Goal: Task Accomplishment & Management: Manage account settings

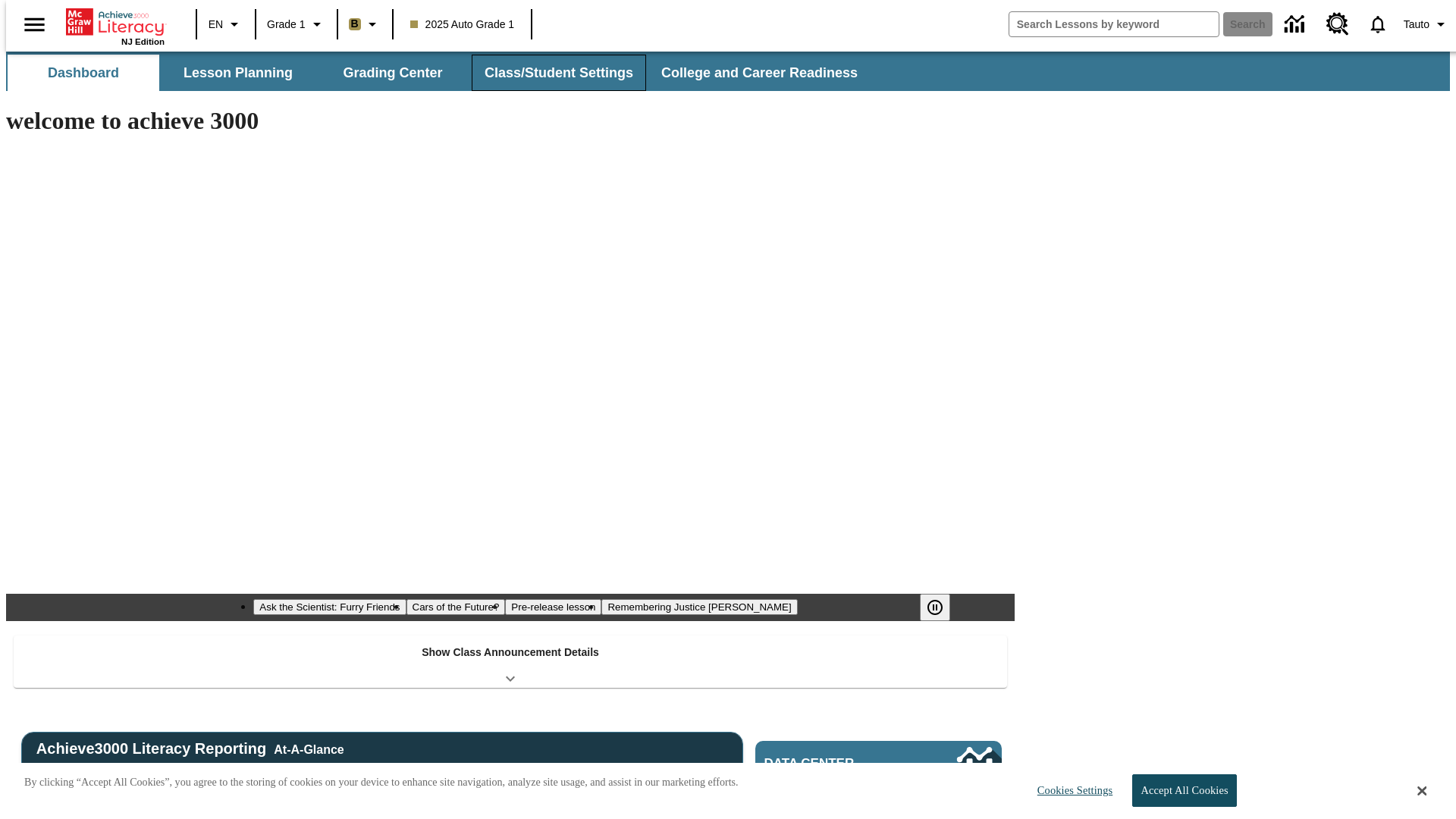
click at [550, 73] on button "Class/Student Settings" at bounding box center [559, 73] width 175 height 36
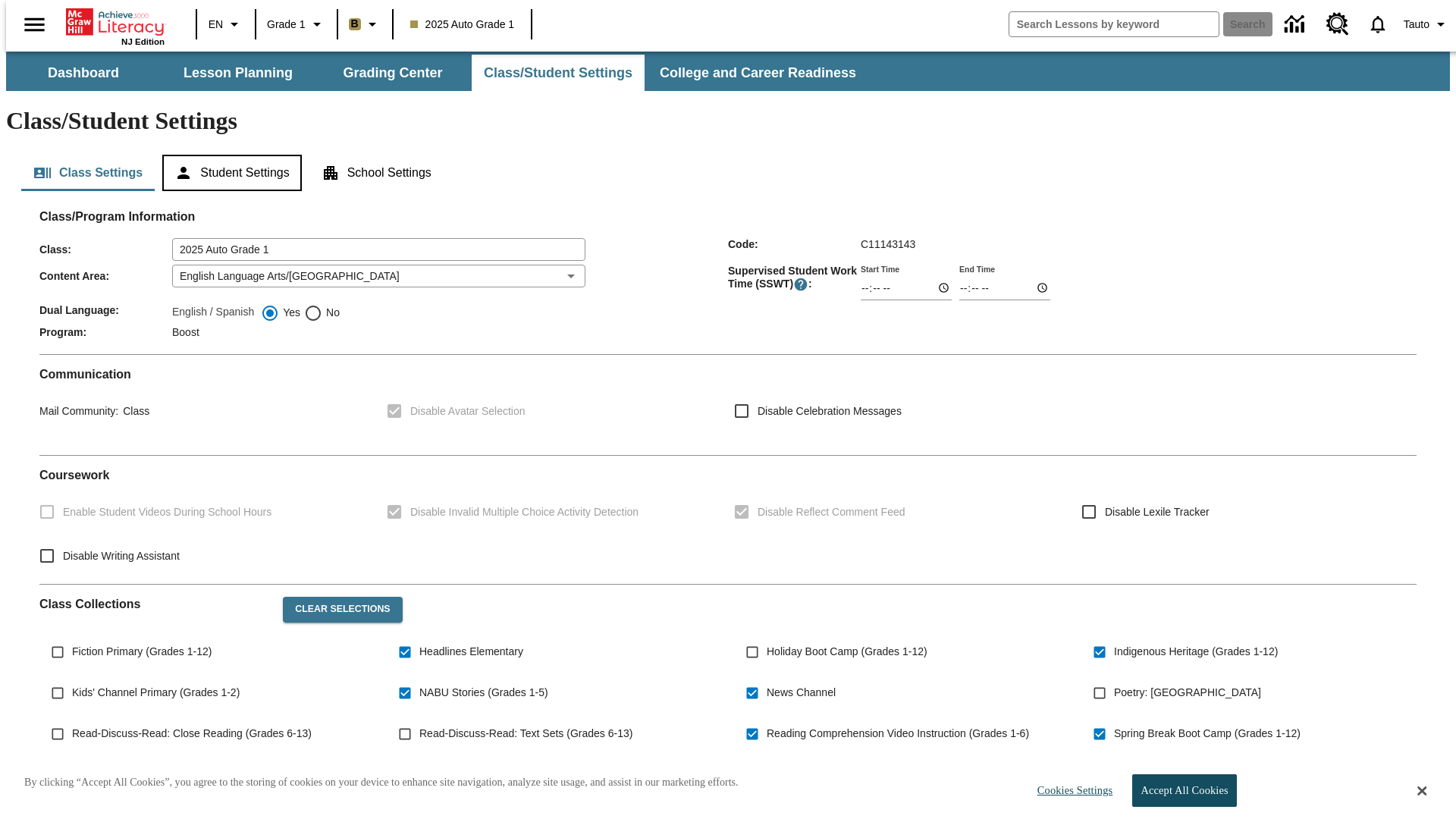
click at [229, 155] on button "Student Settings" at bounding box center [231, 173] width 139 height 36
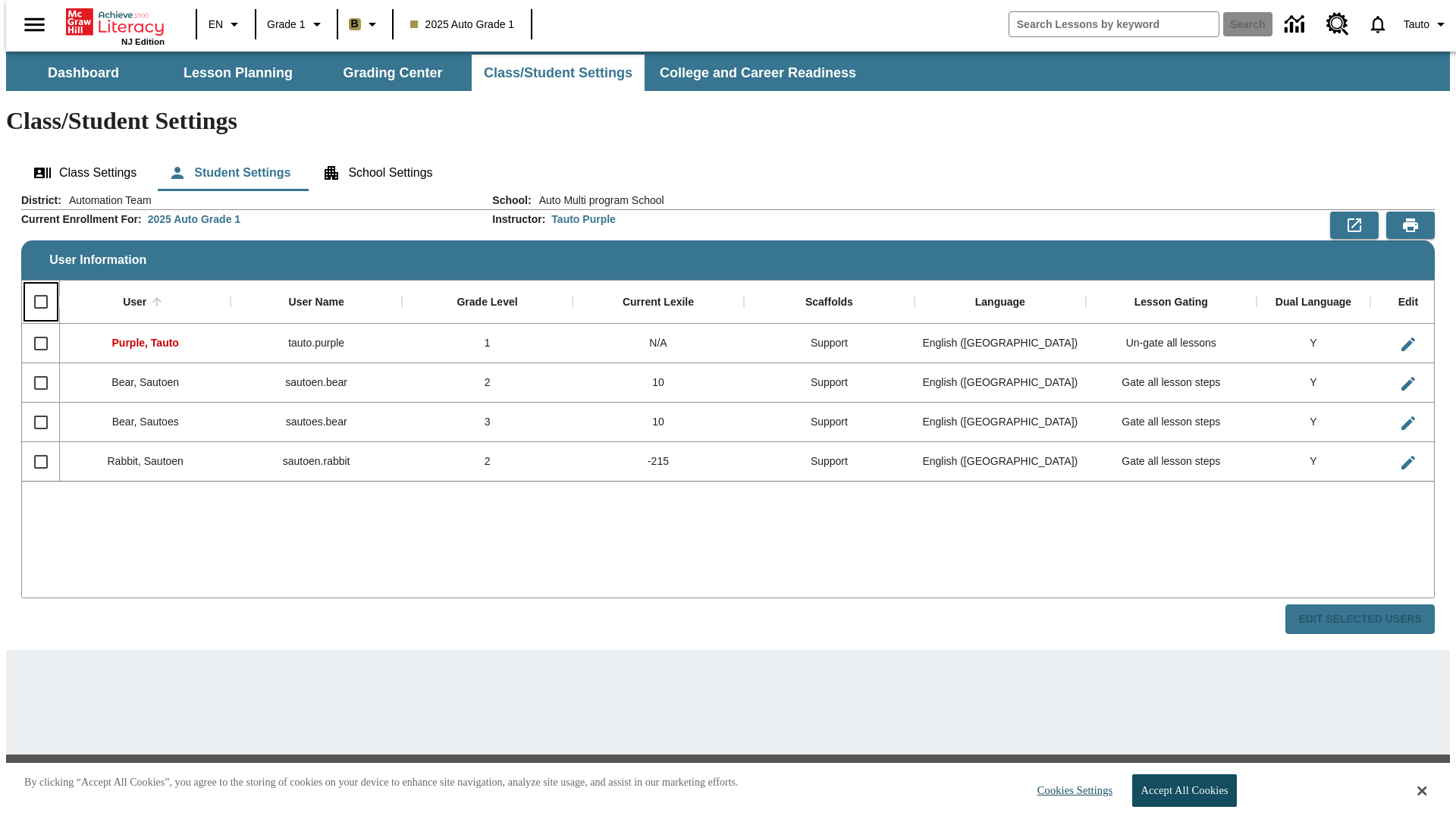
click at [35, 286] on input "Select all rows" at bounding box center [40, 301] width 32 height 32
checkbox input "true"
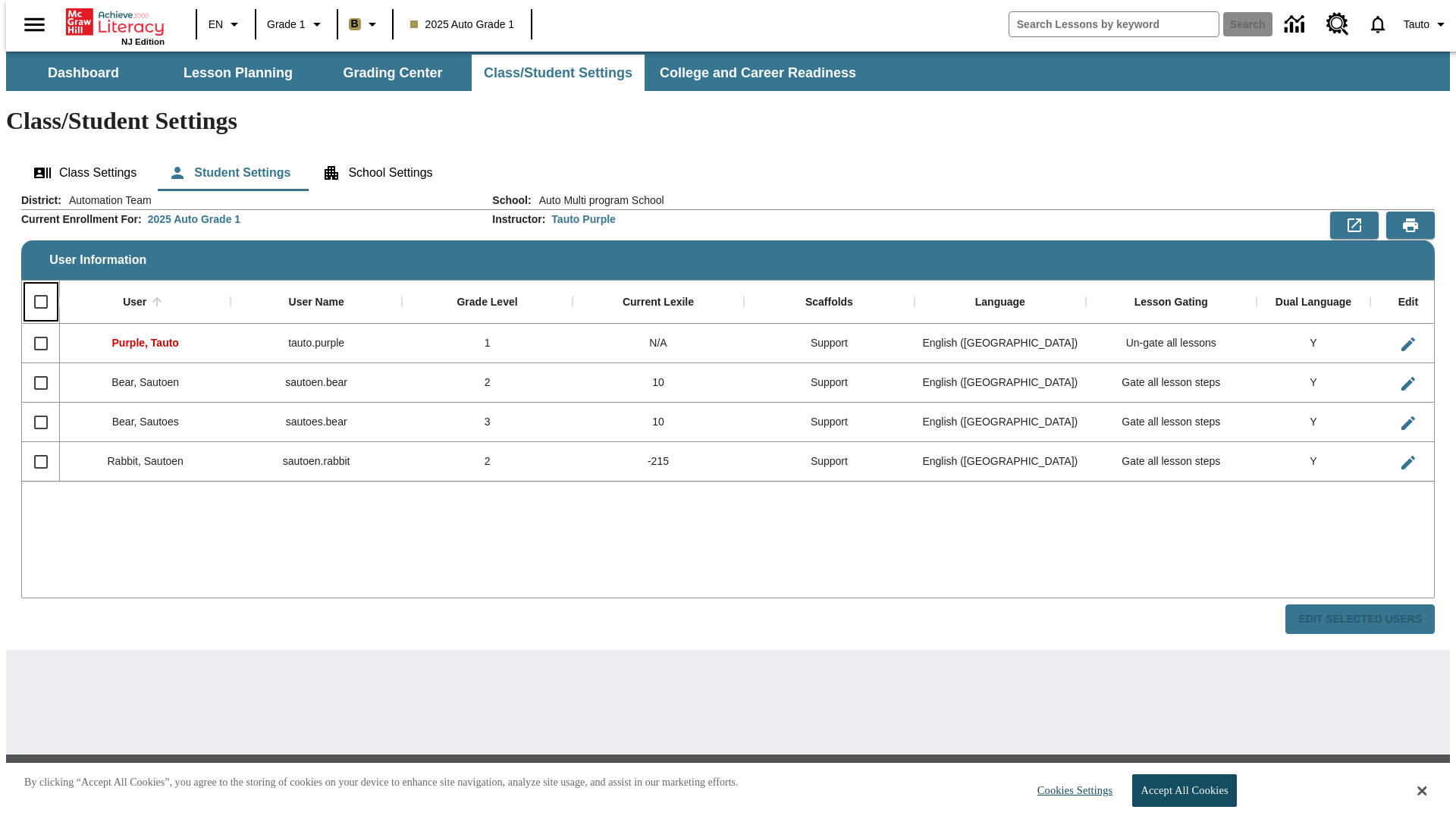
checkbox input "true"
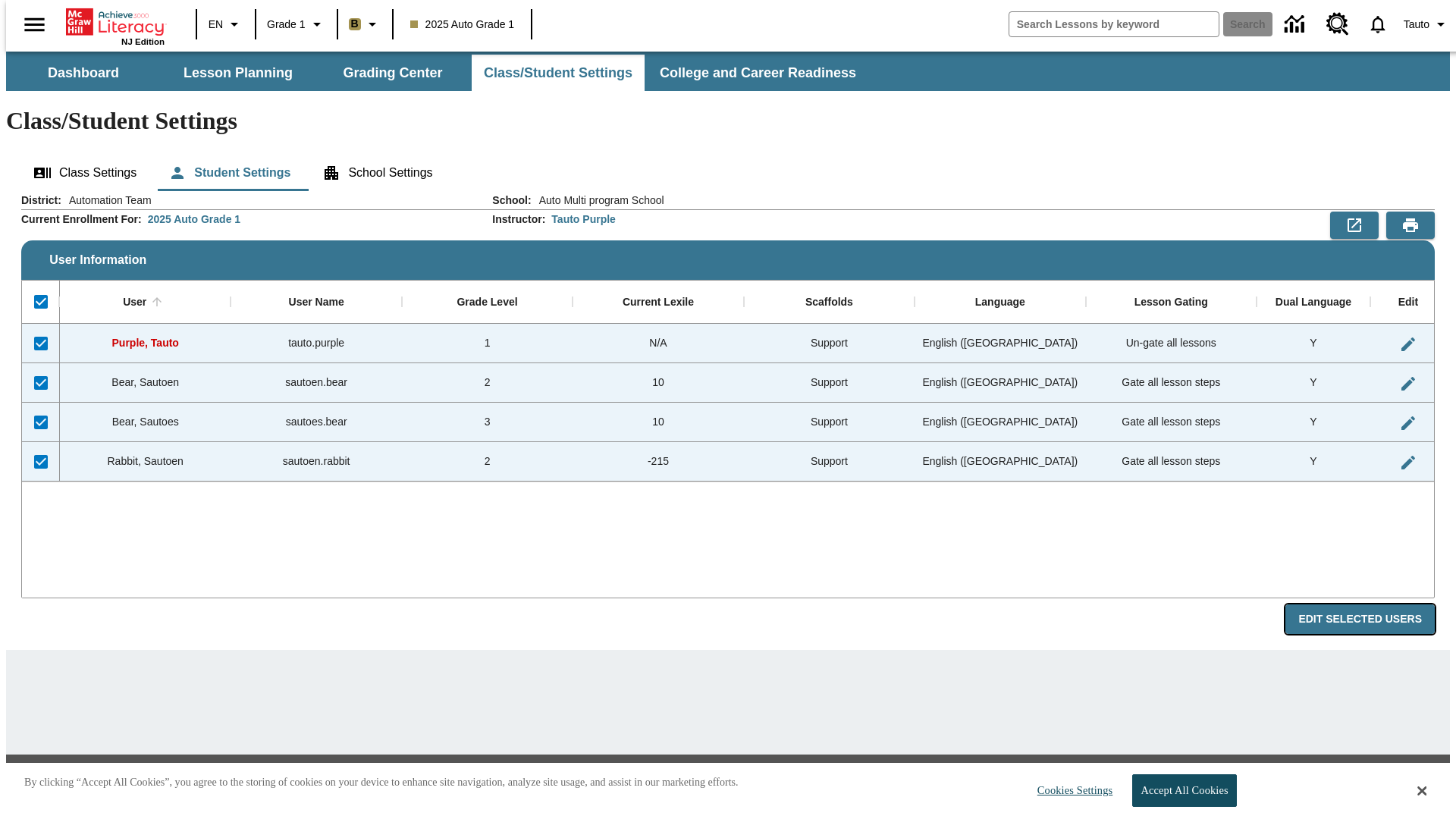
click at [1372, 604] on button "Edit Selected Users" at bounding box center [1361, 618] width 150 height 30
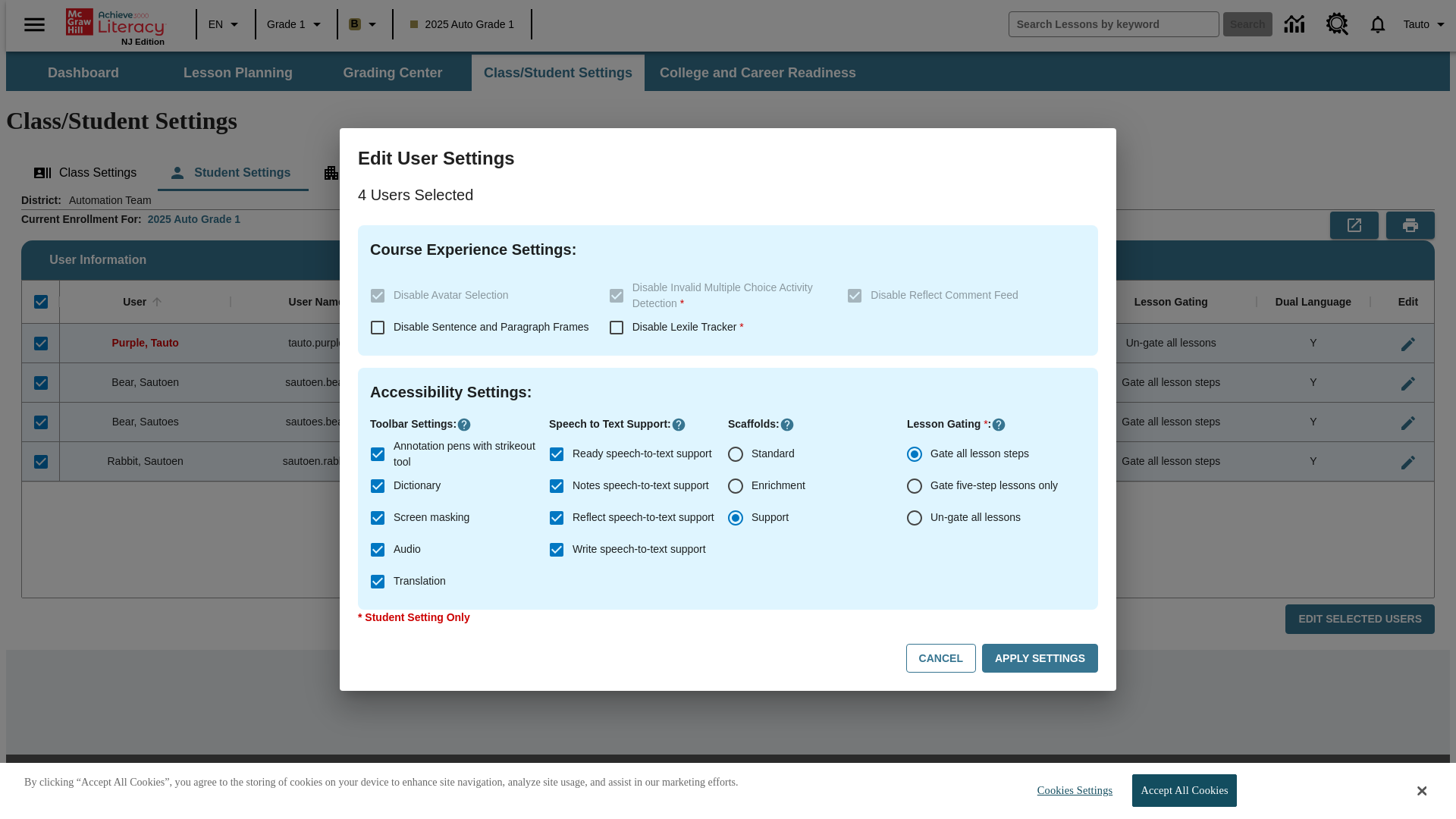
click at [736, 486] on input "Enrichment" at bounding box center [736, 486] width 32 height 32
click at [948, 659] on button "Cancel" at bounding box center [941, 659] width 70 height 30
radio input "false"
radio input "true"
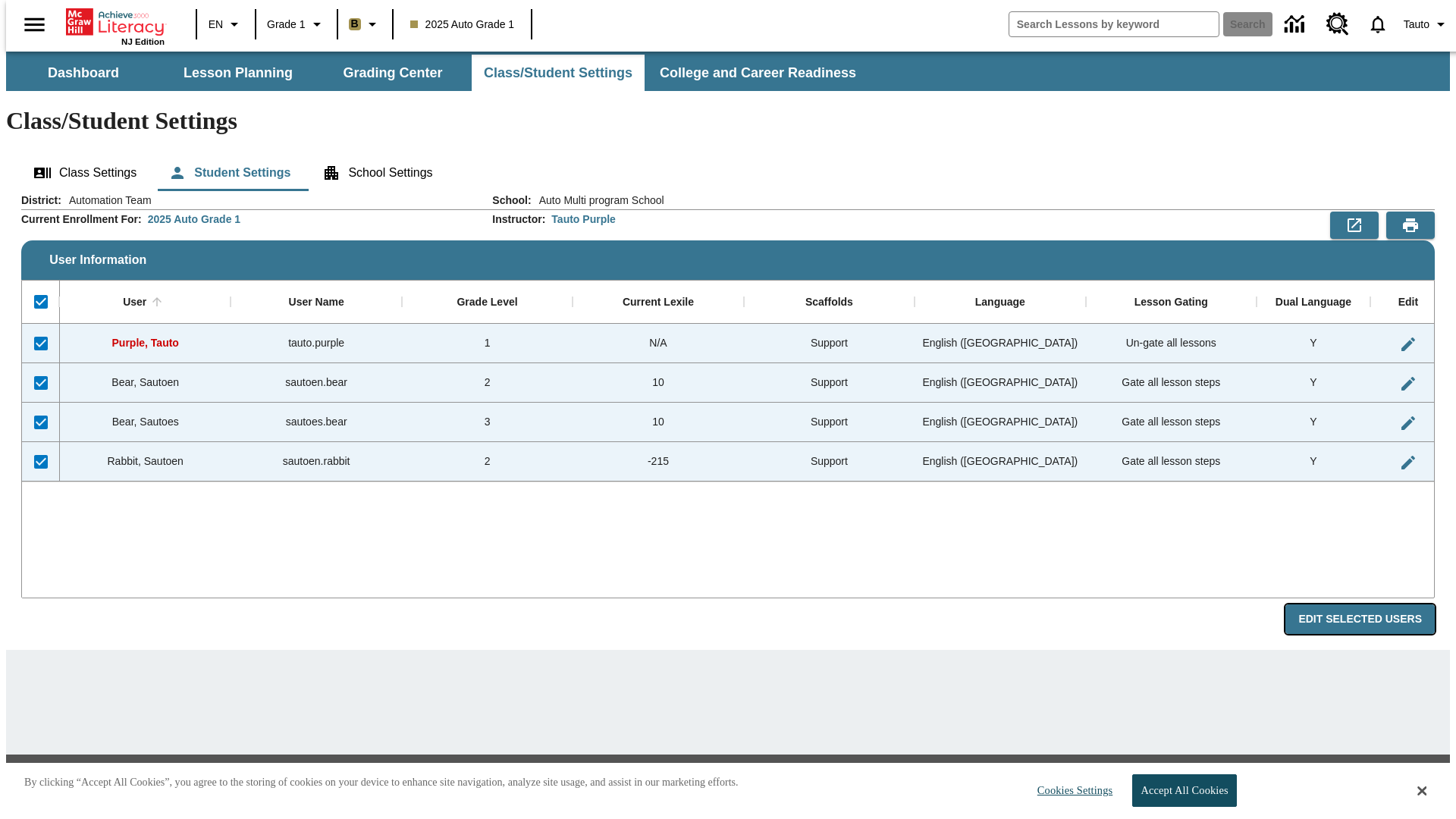
click at [1372, 604] on button "Edit Selected Users" at bounding box center [1361, 618] width 150 height 30
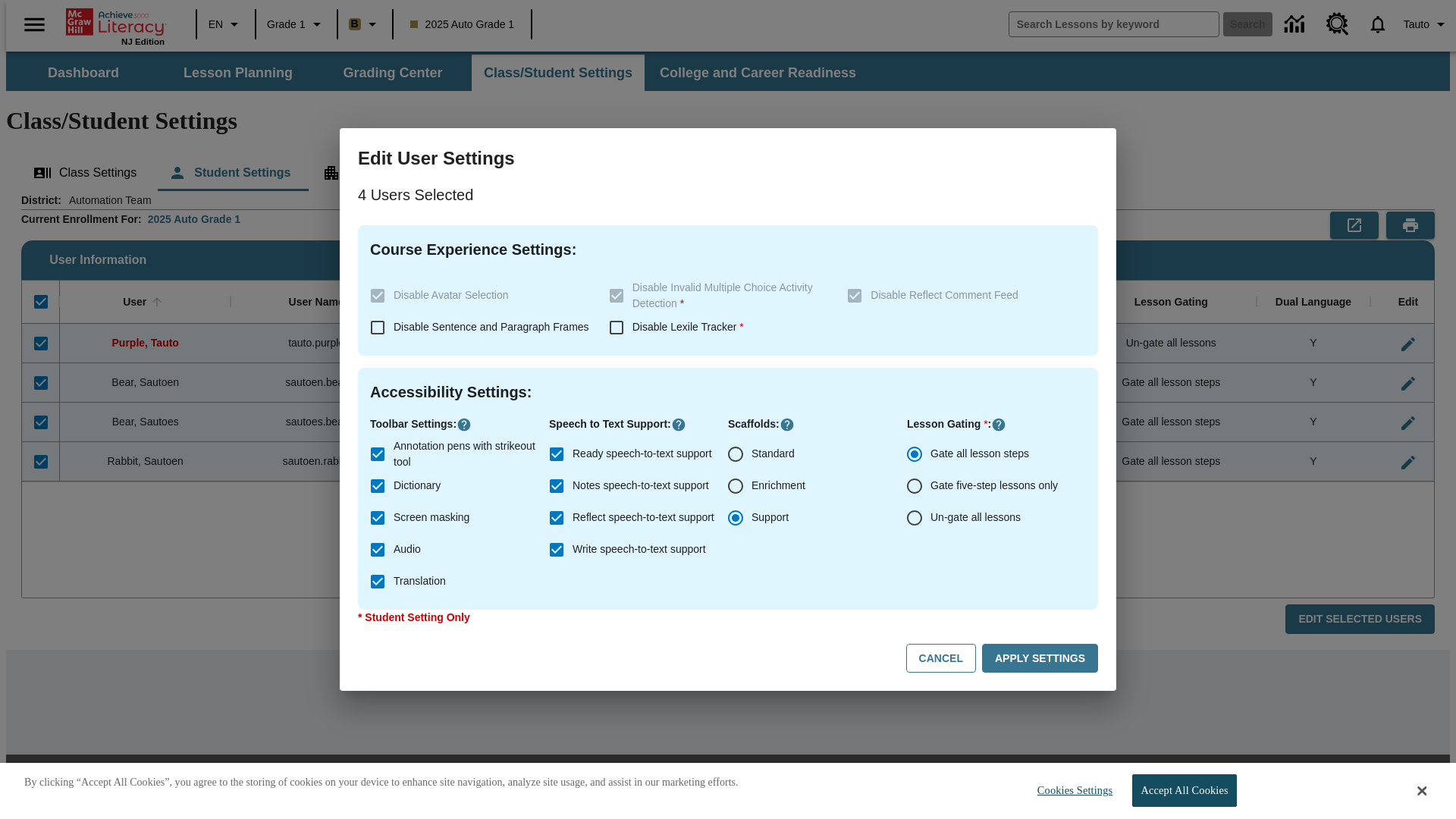
click at [736, 486] on input "Enrichment" at bounding box center [736, 486] width 32 height 32
radio input "true"
click at [1043, 659] on button "Apply Settings" at bounding box center [1040, 659] width 116 height 30
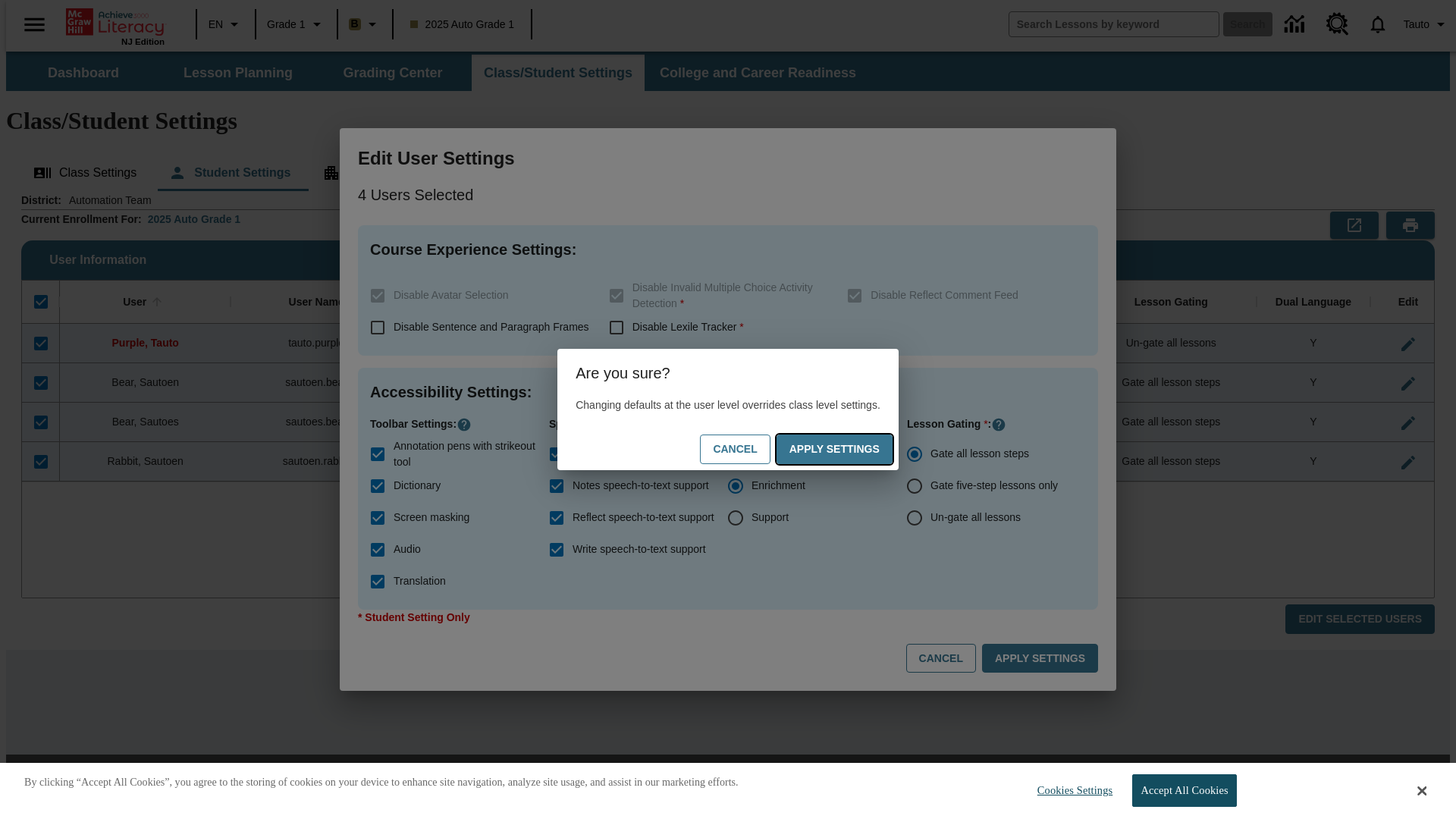
click at [850, 449] on button "Apply Settings" at bounding box center [835, 449] width 116 height 30
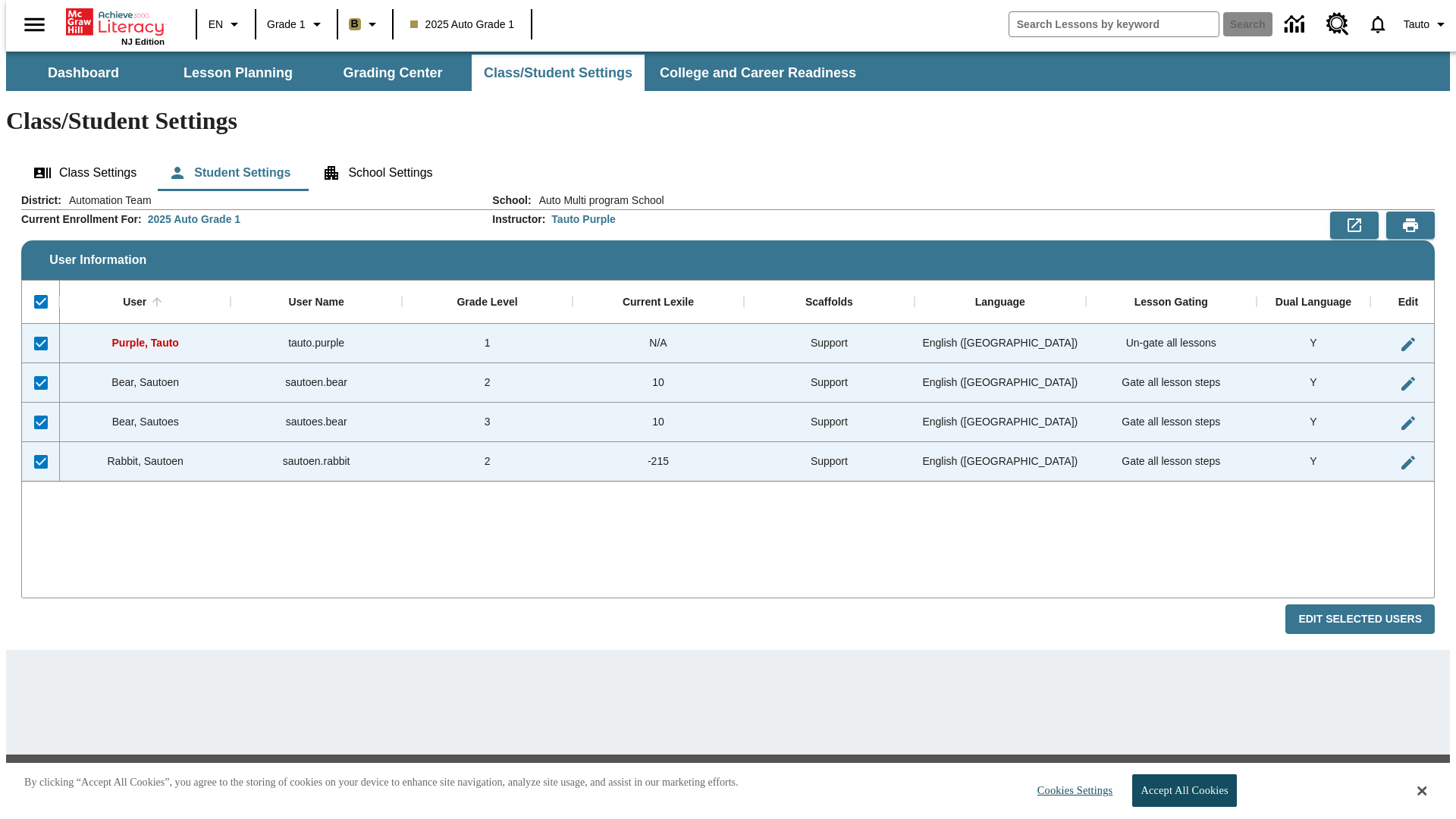
checkbox input "false"
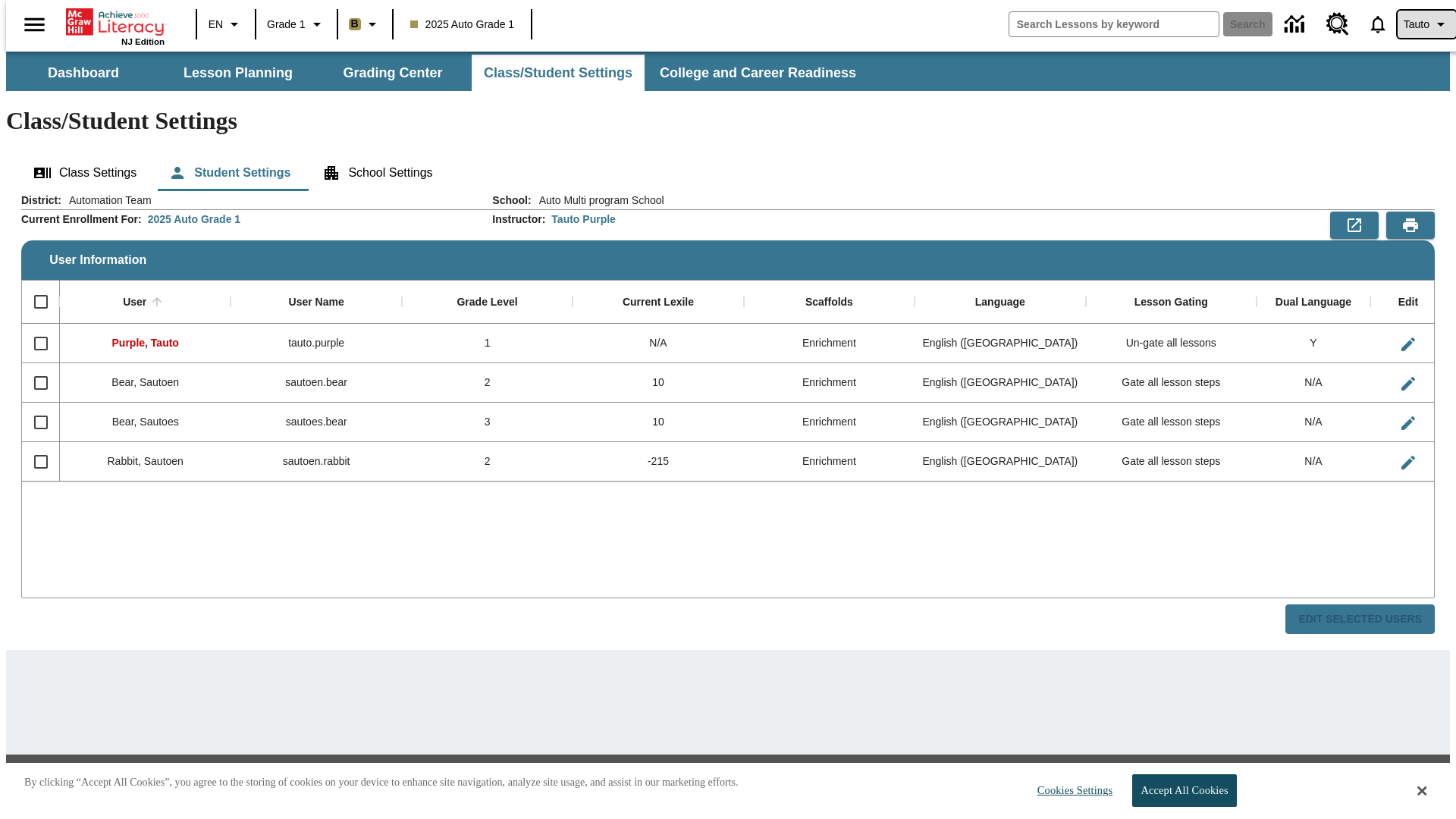
click at [1420, 24] on span "Tauto" at bounding box center [1417, 24] width 26 height 16
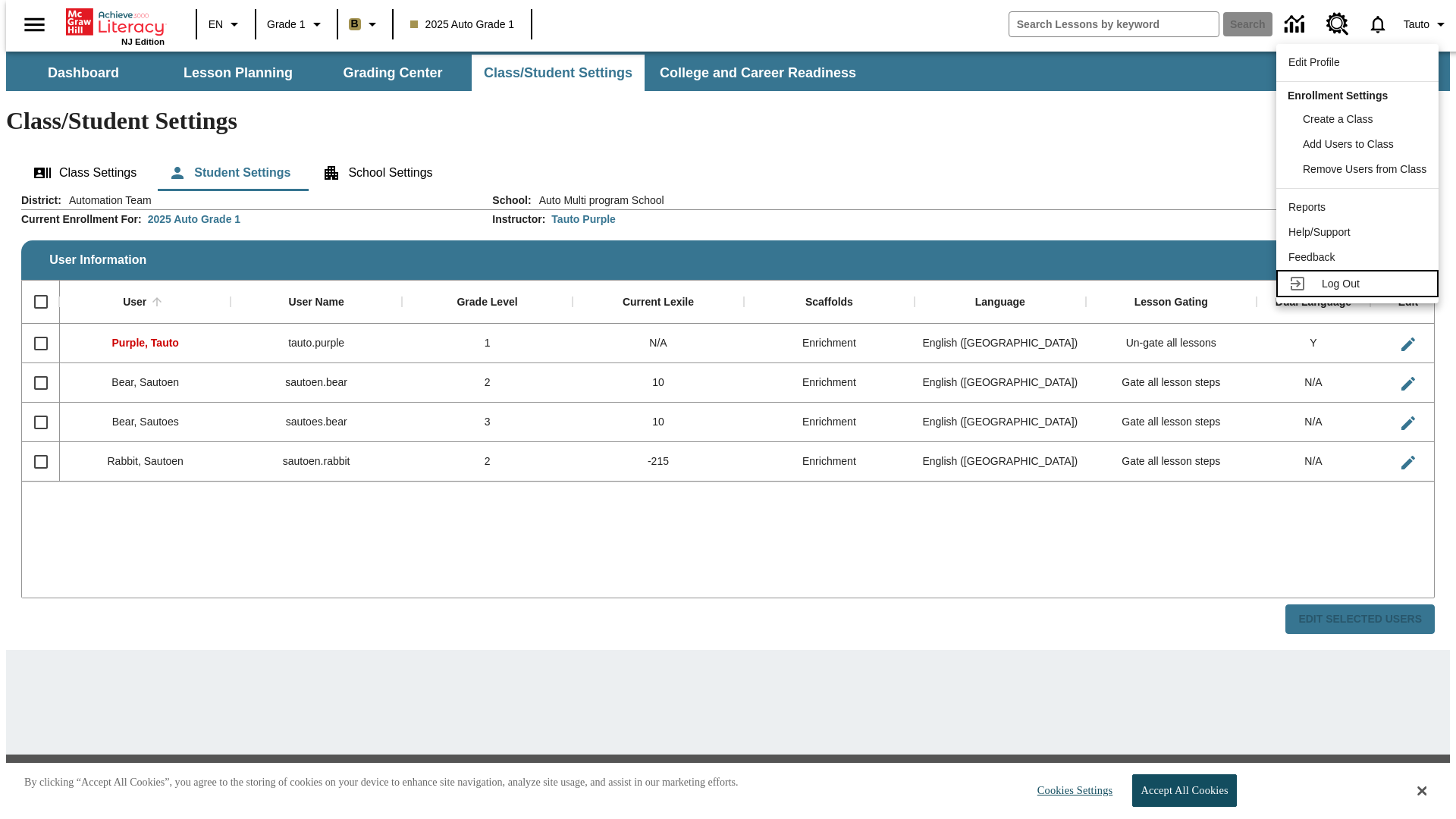
click at [1360, 283] on span "Log Out" at bounding box center [1341, 283] width 37 height 12
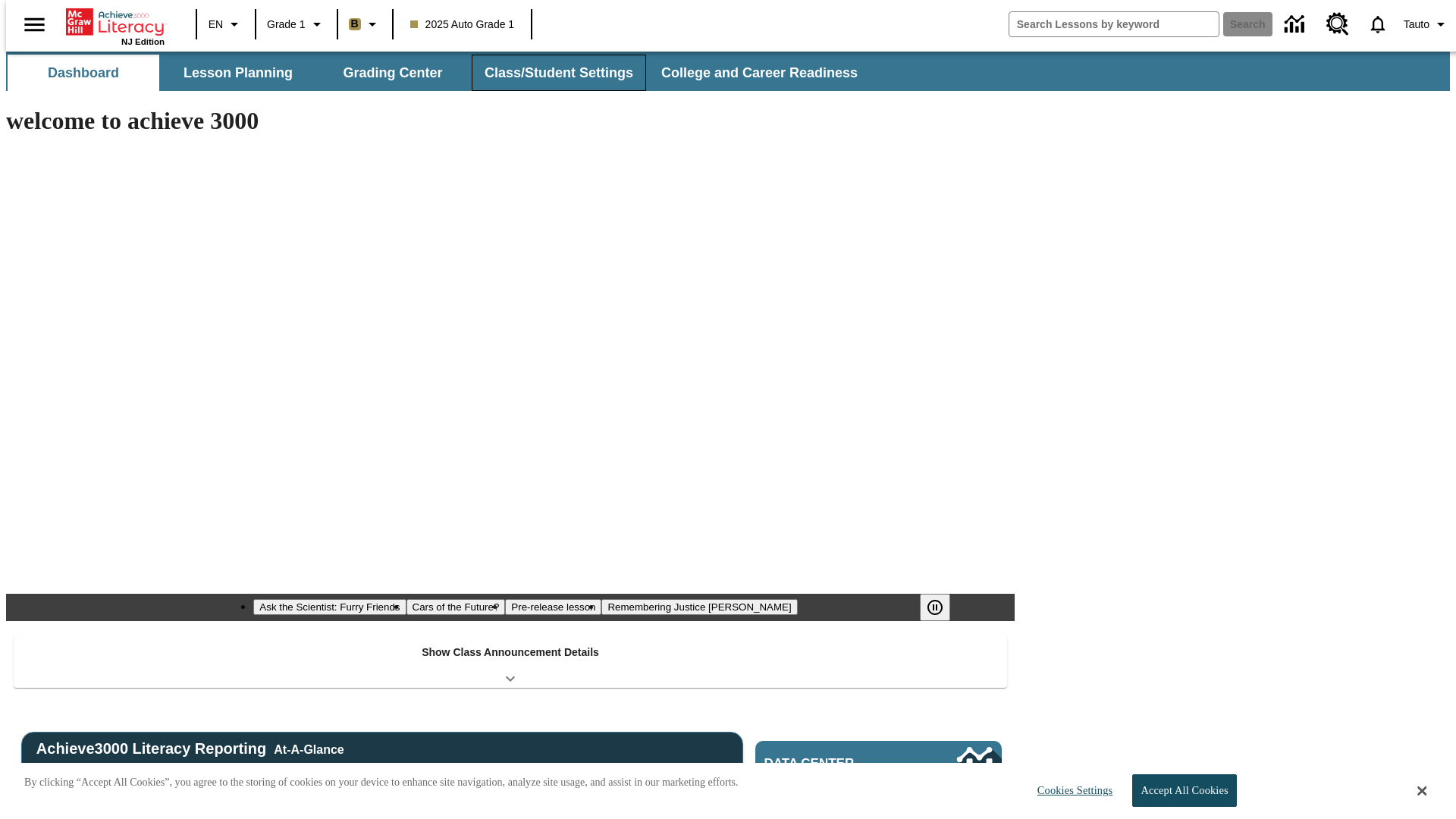
click at [550, 73] on button "Class/Student Settings" at bounding box center [559, 73] width 175 height 36
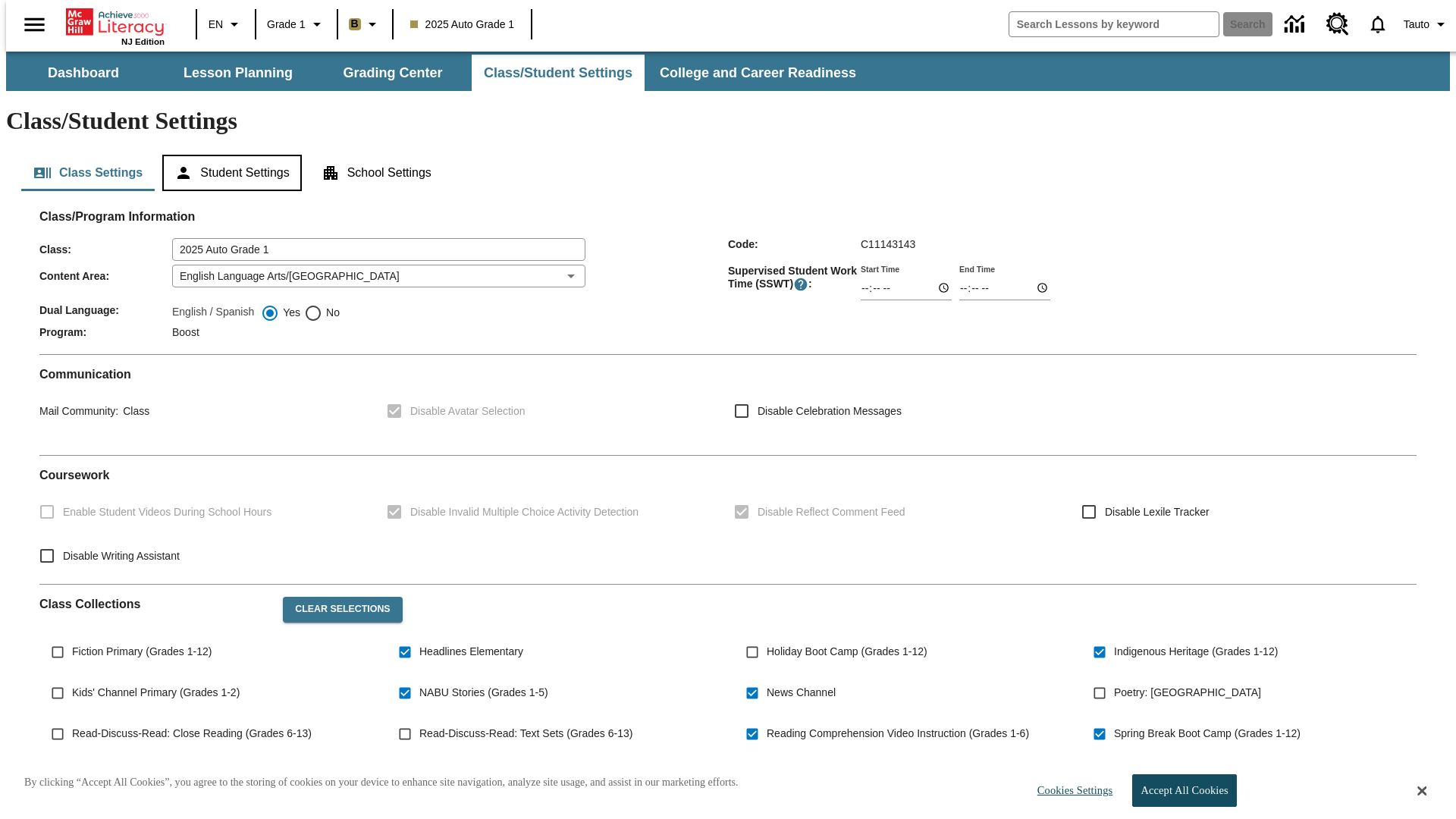
click at [229, 155] on button "Student Settings" at bounding box center [231, 173] width 139 height 36
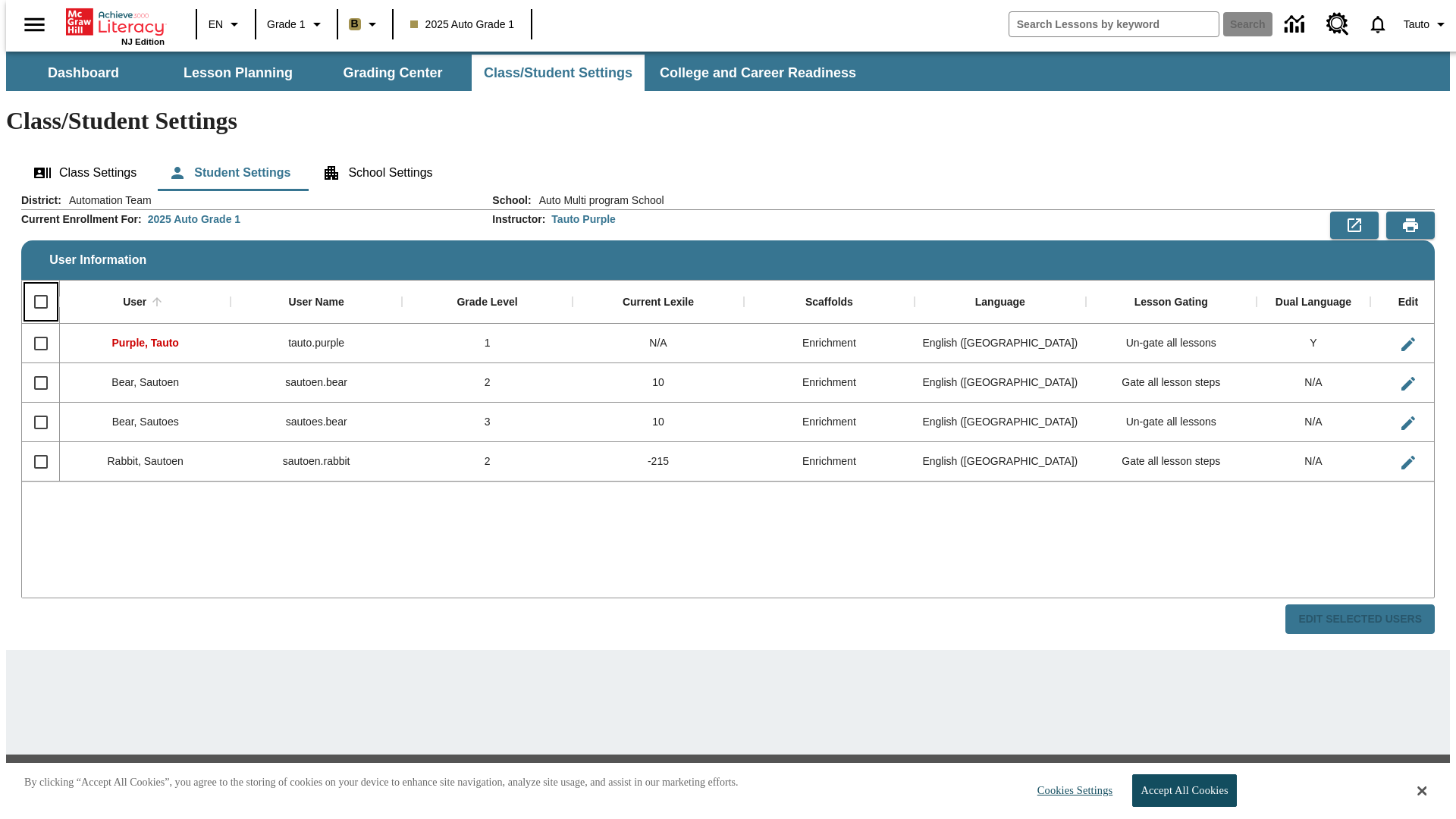
click at [35, 286] on input "Select all rows" at bounding box center [40, 301] width 32 height 32
checkbox input "true"
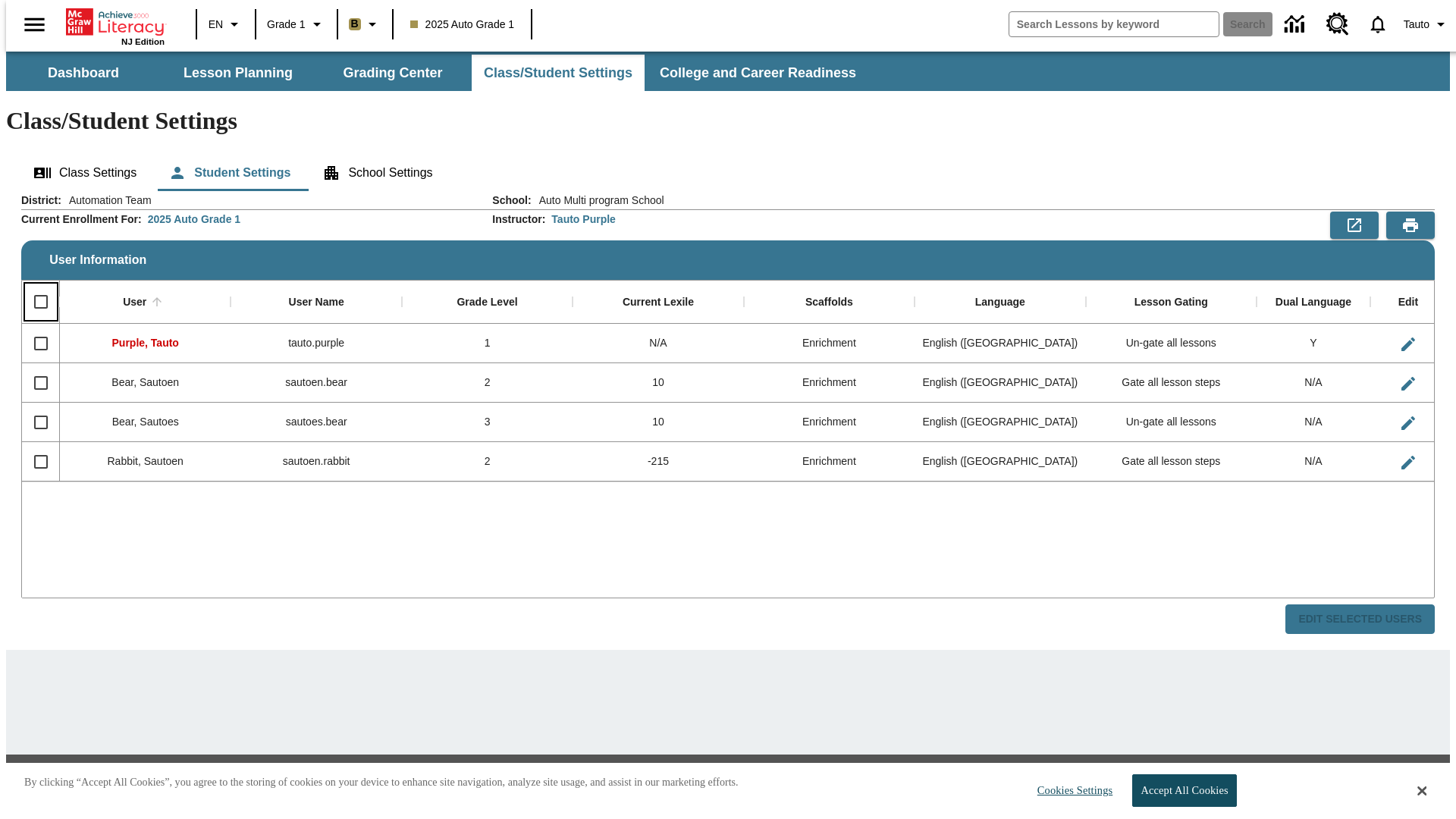
checkbox input "true"
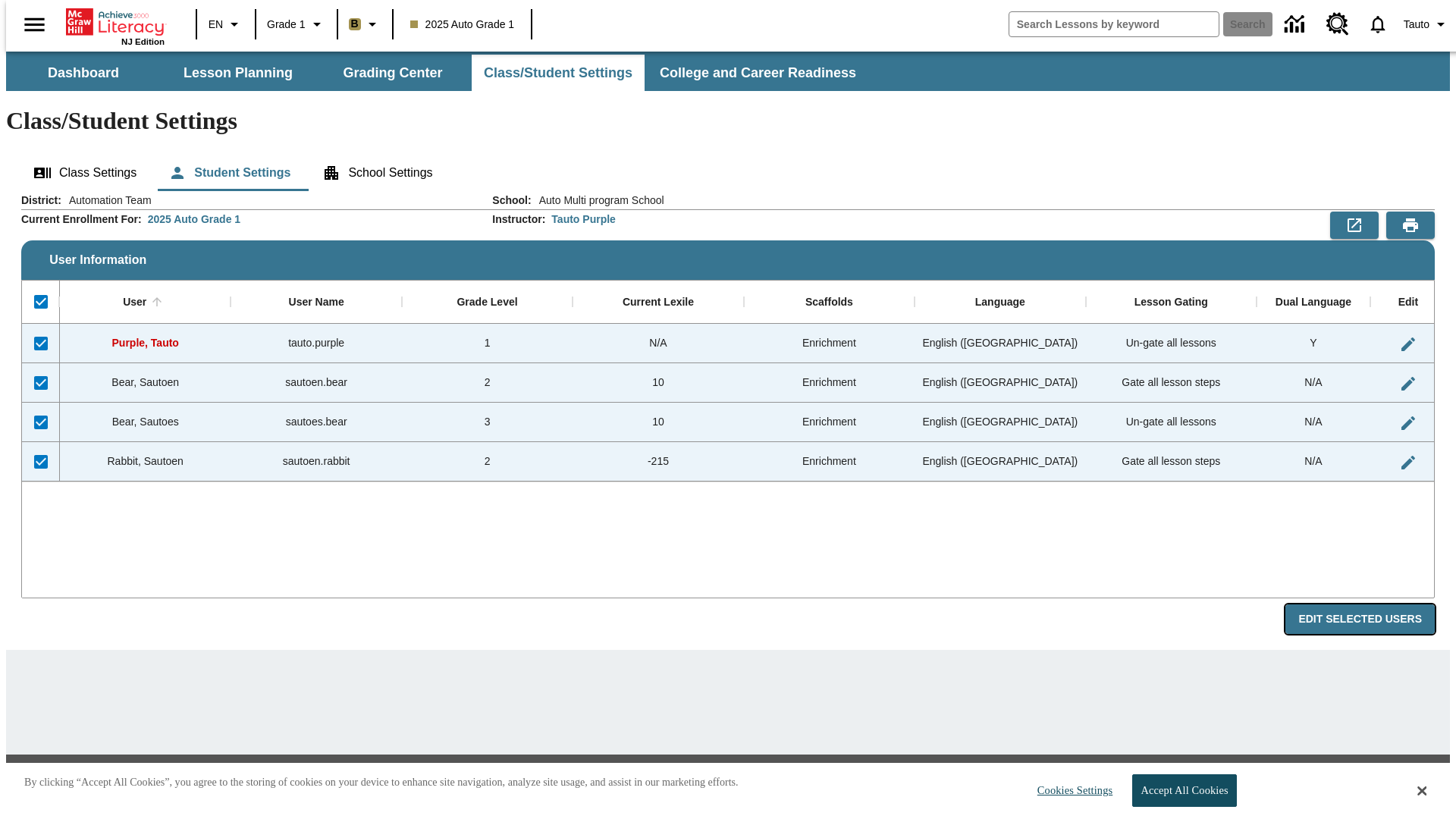
click at [1372, 604] on button "Edit Selected Users" at bounding box center [1361, 618] width 150 height 30
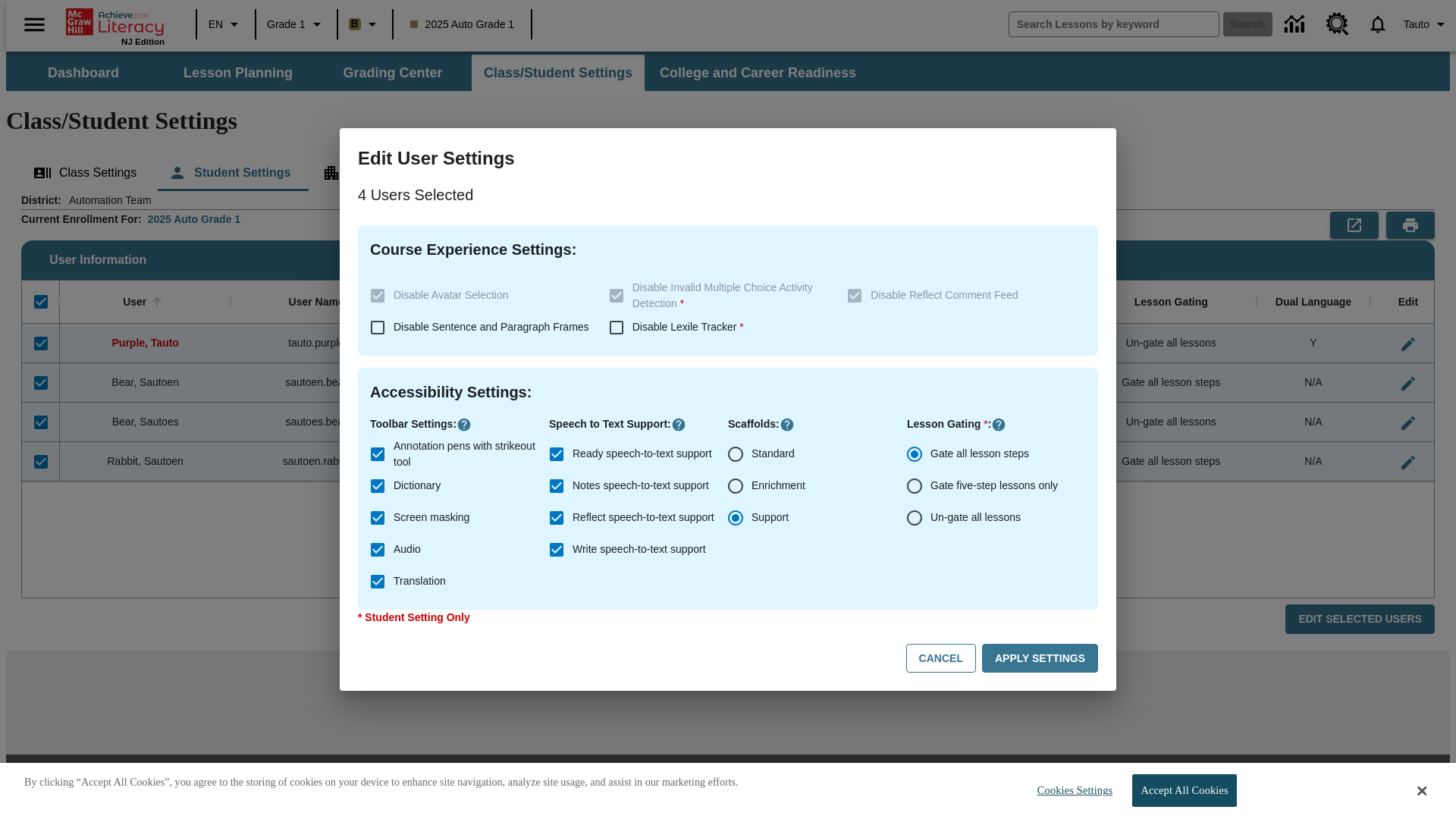
click at [736, 518] on input "Support" at bounding box center [736, 518] width 32 height 32
